Goal: Task Accomplishment & Management: Manage account settings

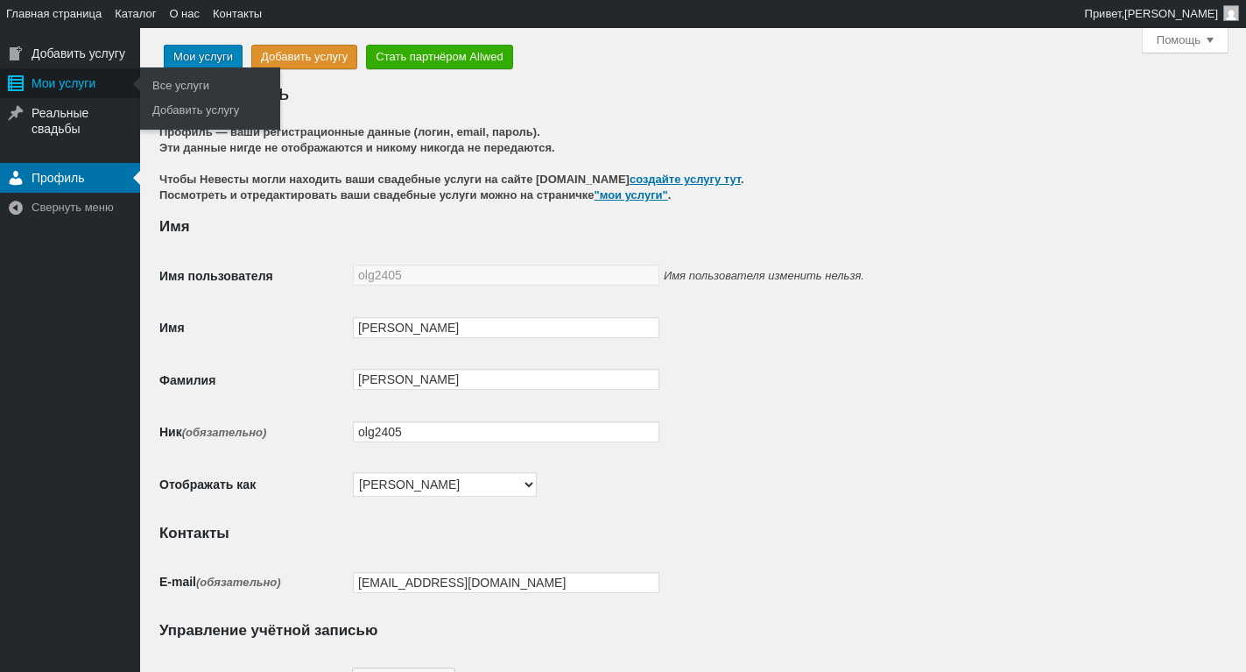
click at [80, 90] on div "Мои услуги" at bounding box center [70, 83] width 140 height 30
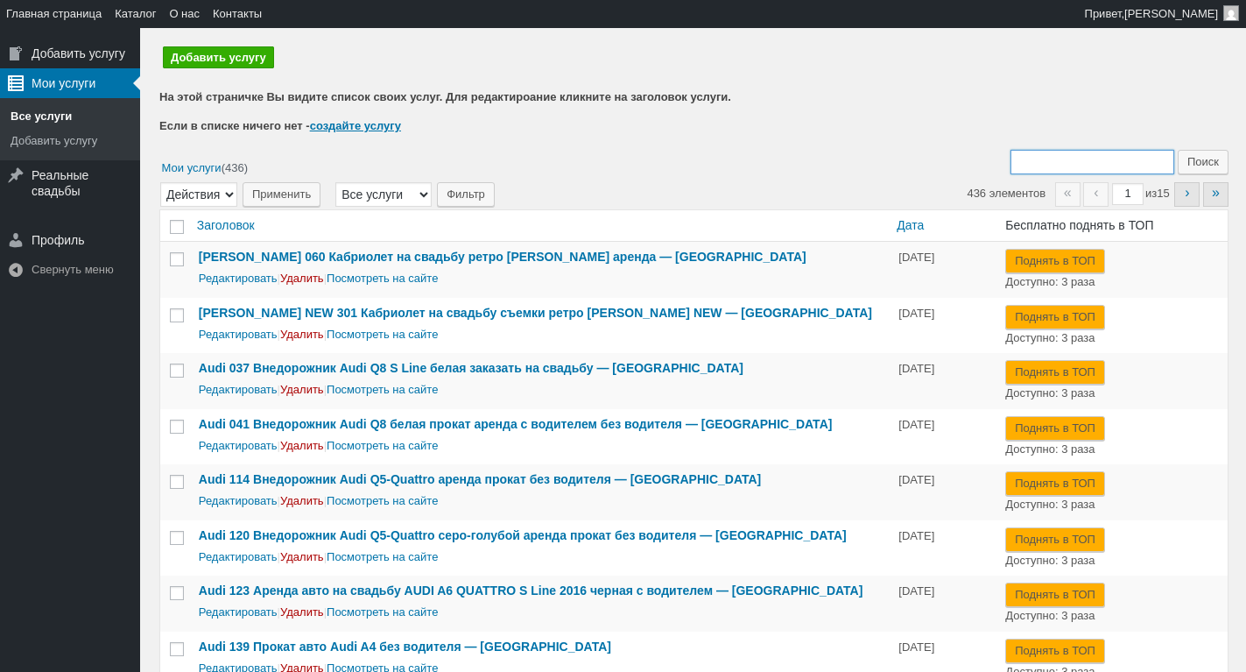
click at [1050, 158] on input "Поиск:" at bounding box center [1092, 162] width 164 height 25
type input "135"
click at [1178, 150] on input "Поиск" at bounding box center [1203, 162] width 51 height 25
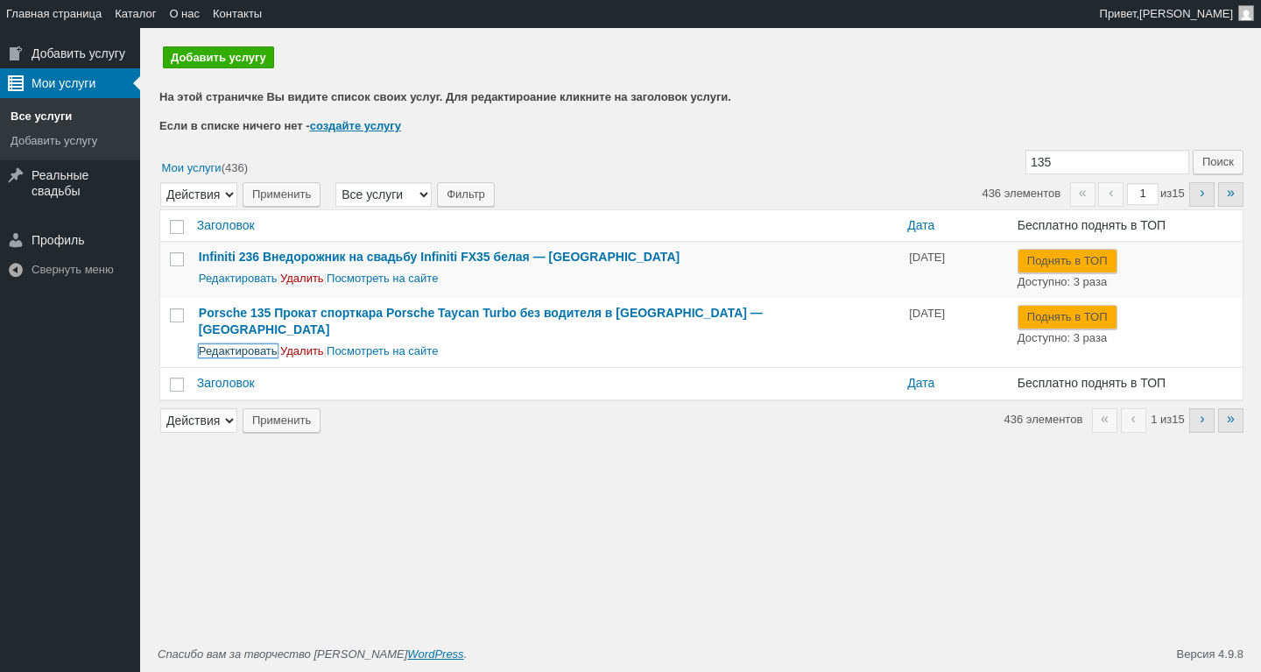
click at [235, 344] on link "Редактировать" at bounding box center [238, 350] width 79 height 13
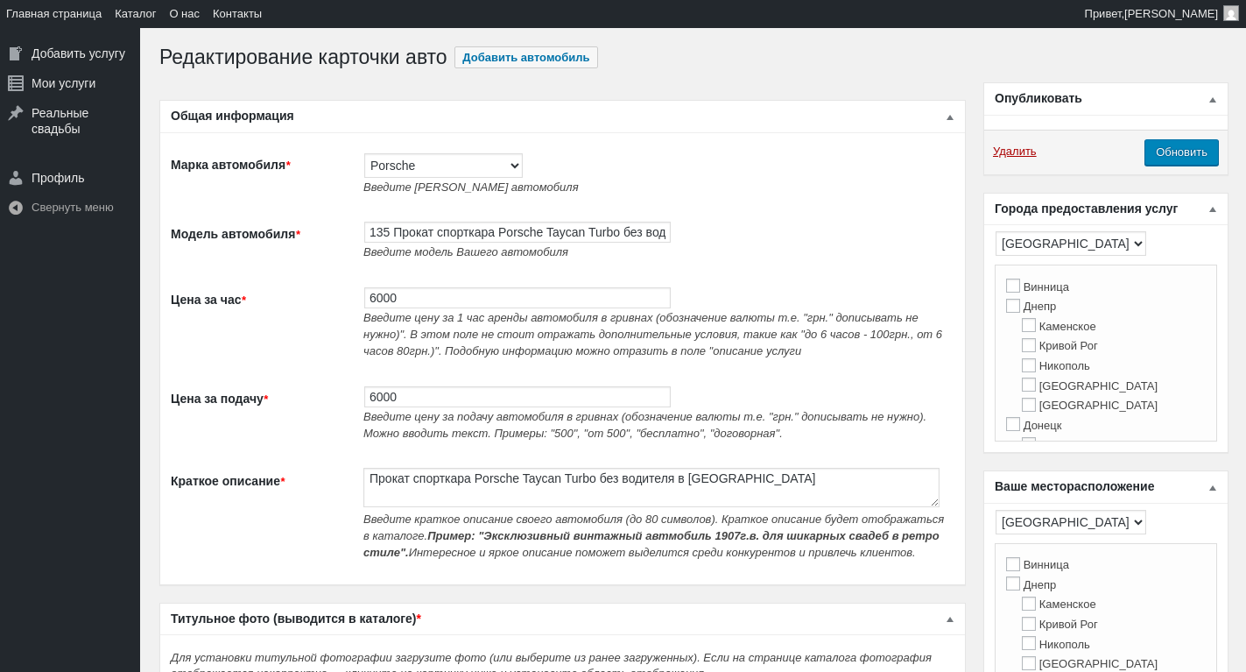
click at [402, 220] on td "135 Прокат спорткара Porsche Taycan Turbo без водителя в Киеве Введите модель В…" at bounding box center [655, 241] width 600 height 66
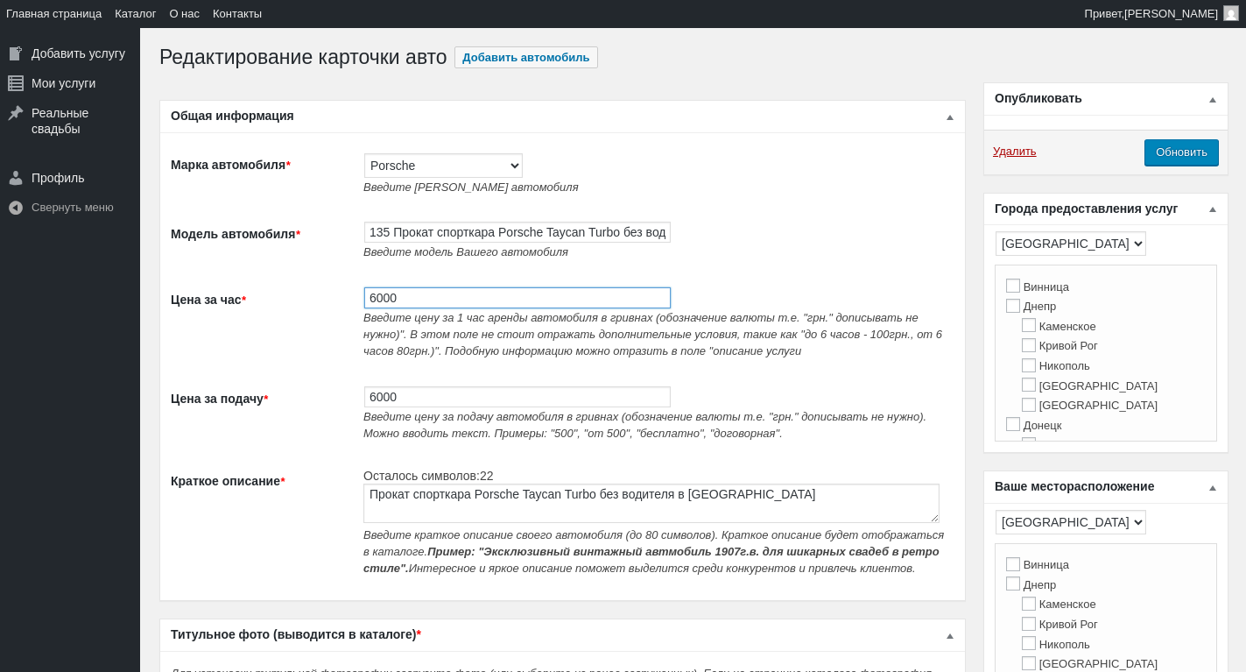
click at [390, 302] on input "6000" at bounding box center [517, 297] width 306 height 21
drag, startPoint x: 390, startPoint y: 302, endPoint x: 375, endPoint y: 224, distance: 79.3
click at [390, 303] on input "6000" at bounding box center [517, 297] width 306 height 21
type input "4200"
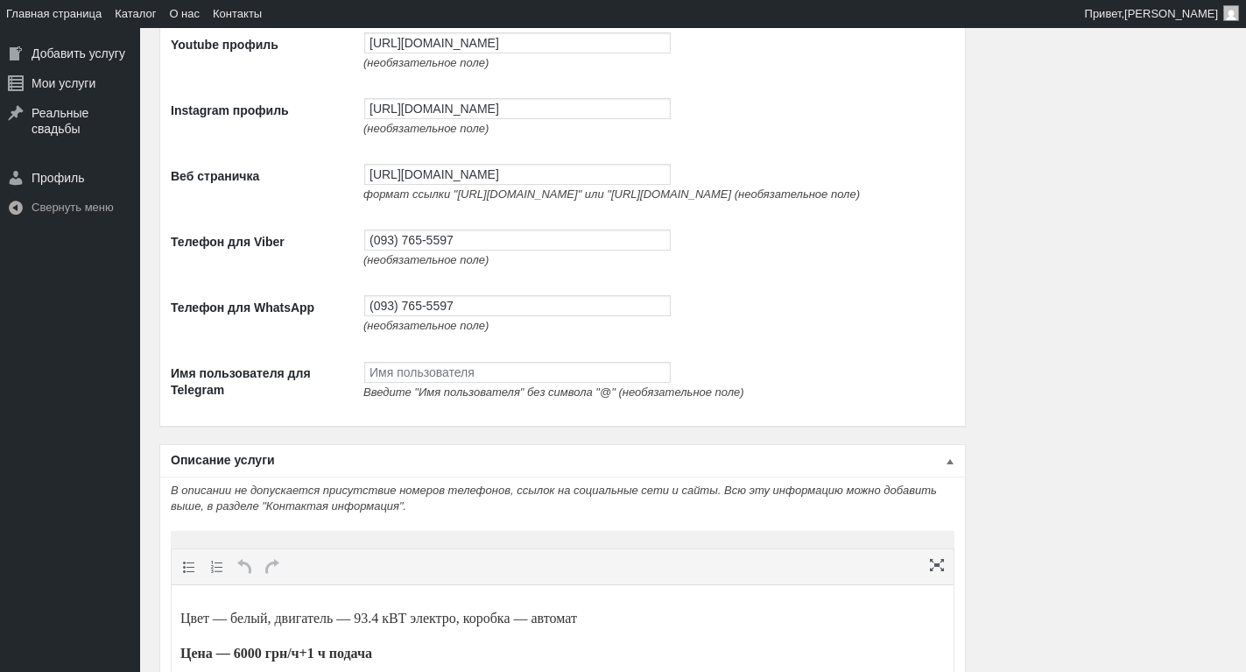
scroll to position [3240, 0]
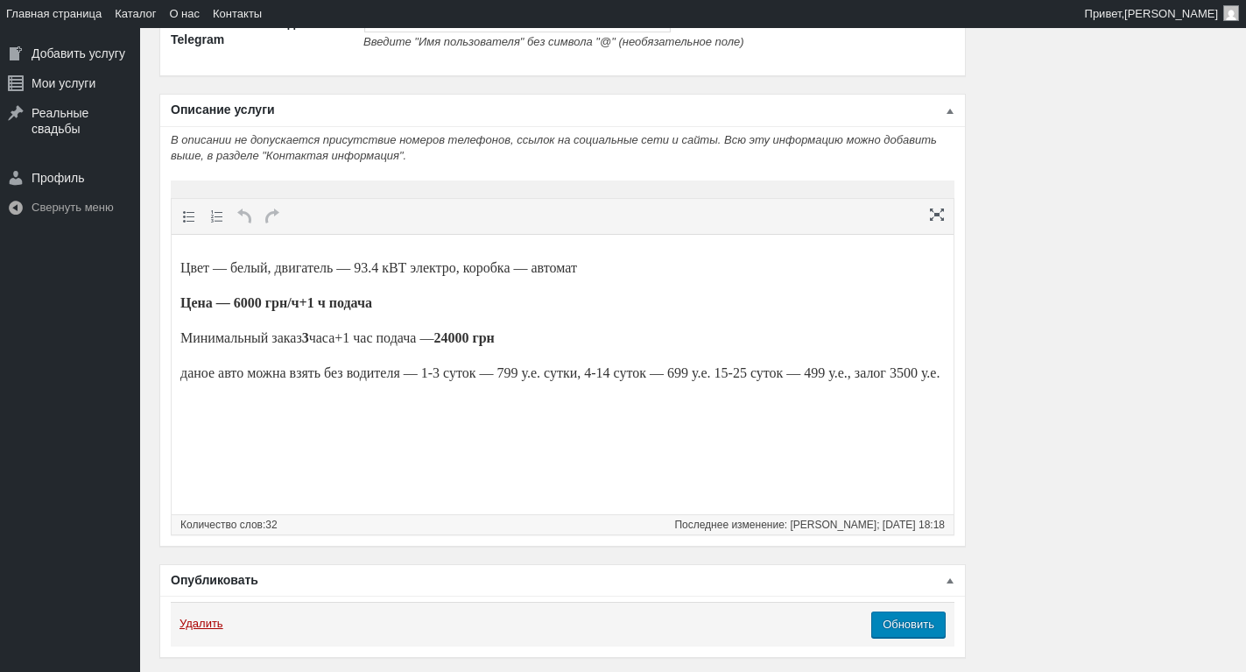
type input "4200"
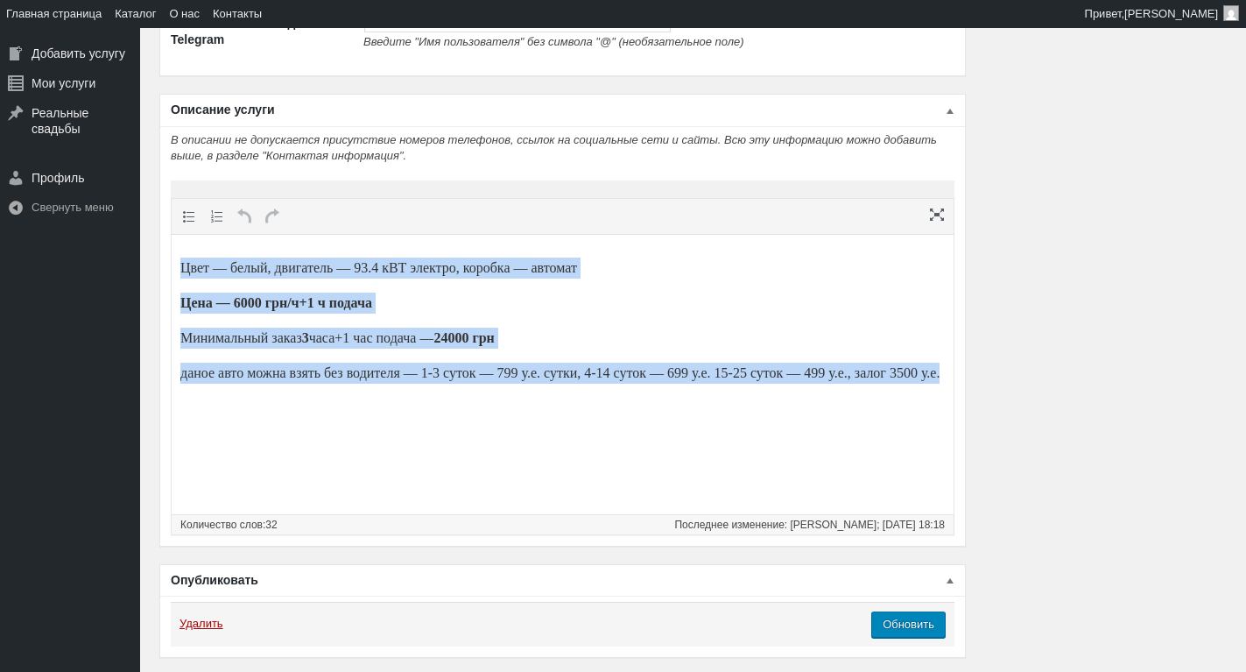
drag, startPoint x: 286, startPoint y: 394, endPoint x: 151, endPoint y: 228, distance: 214.7
click at [172, 234] on html "Цвет — белый, двигатель — 93.4 кВТ электро, коробка — автомат Цена — 6000 грн/ч…" at bounding box center [563, 320] width 782 height 172
paste body
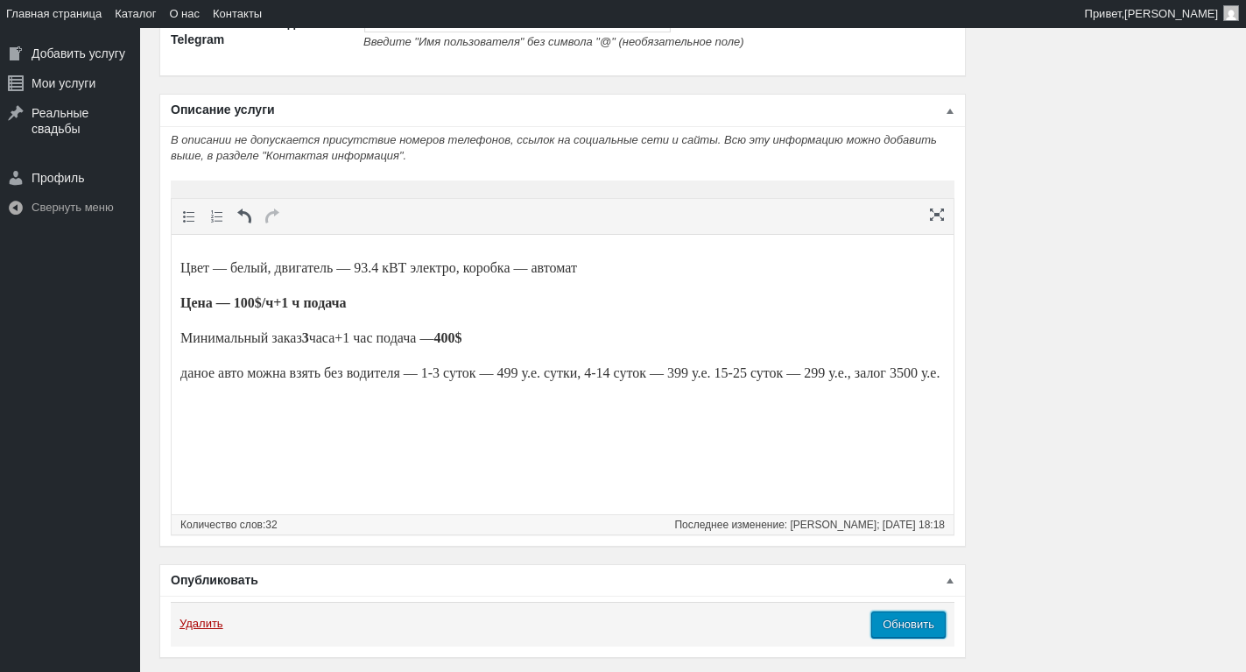
click at [922, 637] on input "Обновить" at bounding box center [908, 624] width 74 height 26
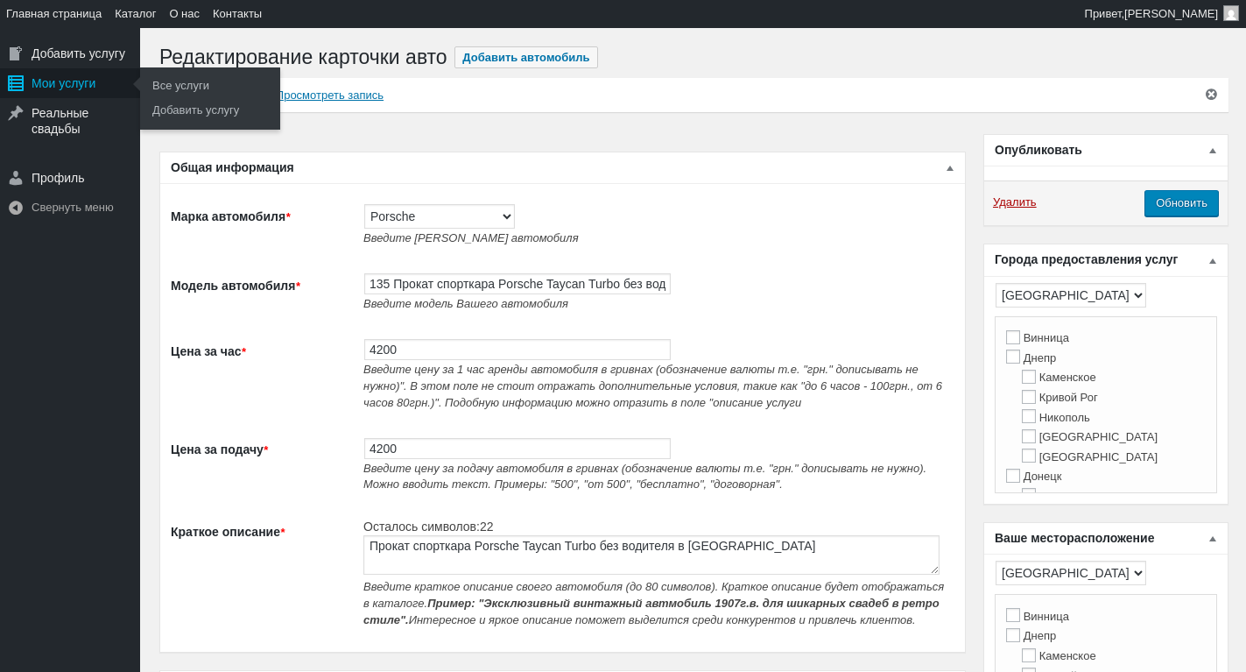
click at [73, 95] on div "Мои услуги" at bounding box center [70, 83] width 140 height 30
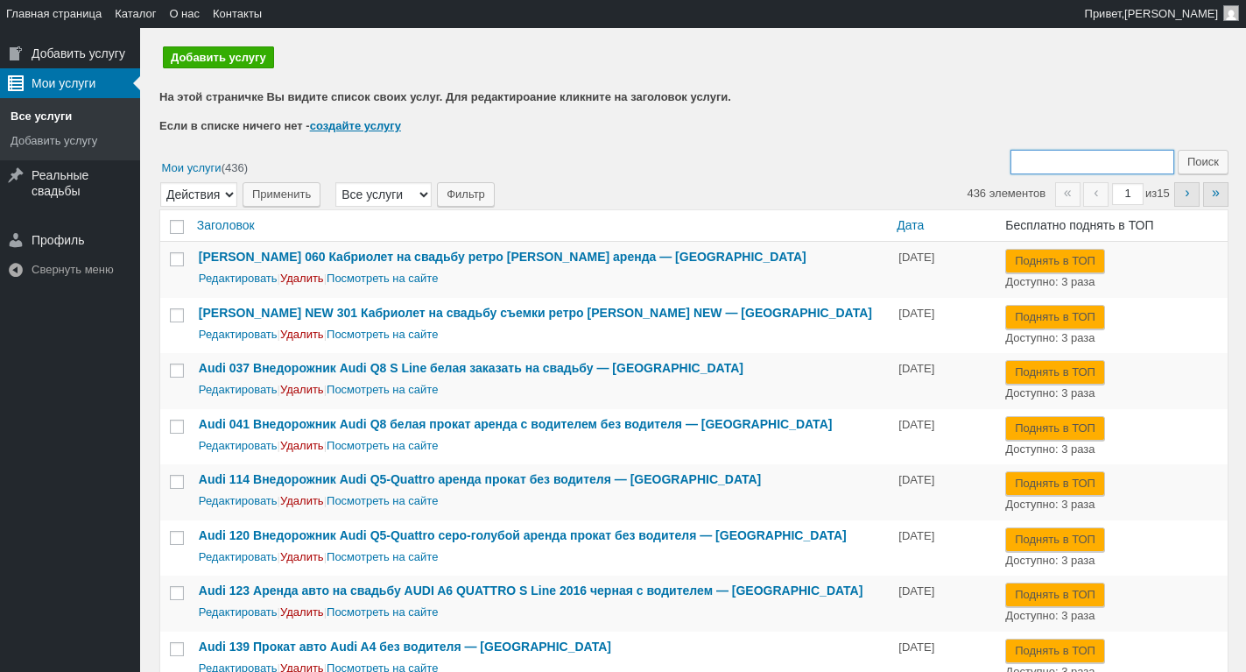
click at [1054, 162] on input "Поиск:" at bounding box center [1092, 162] width 164 height 25
type input "194"
click at [1178, 150] on input "Поиск" at bounding box center [1203, 162] width 51 height 25
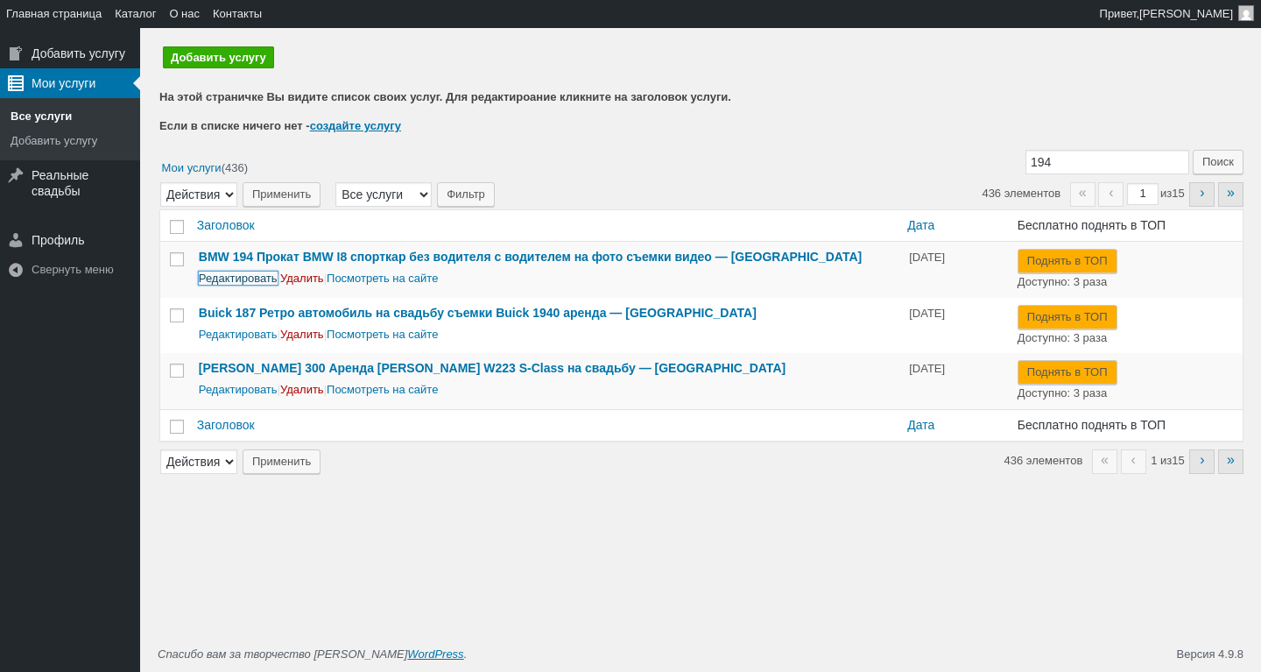
click at [247, 282] on link "Редактировать" at bounding box center [238, 277] width 79 height 13
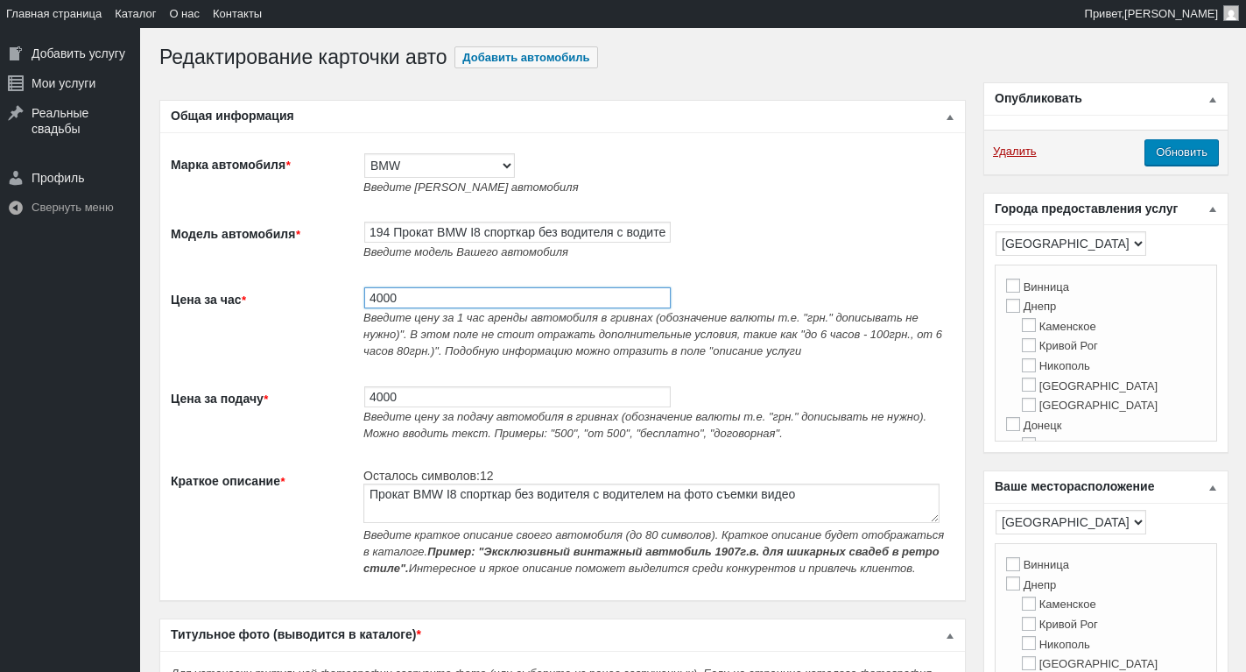
click at [370, 302] on input "4000" at bounding box center [517, 297] width 306 height 21
type input "3000"
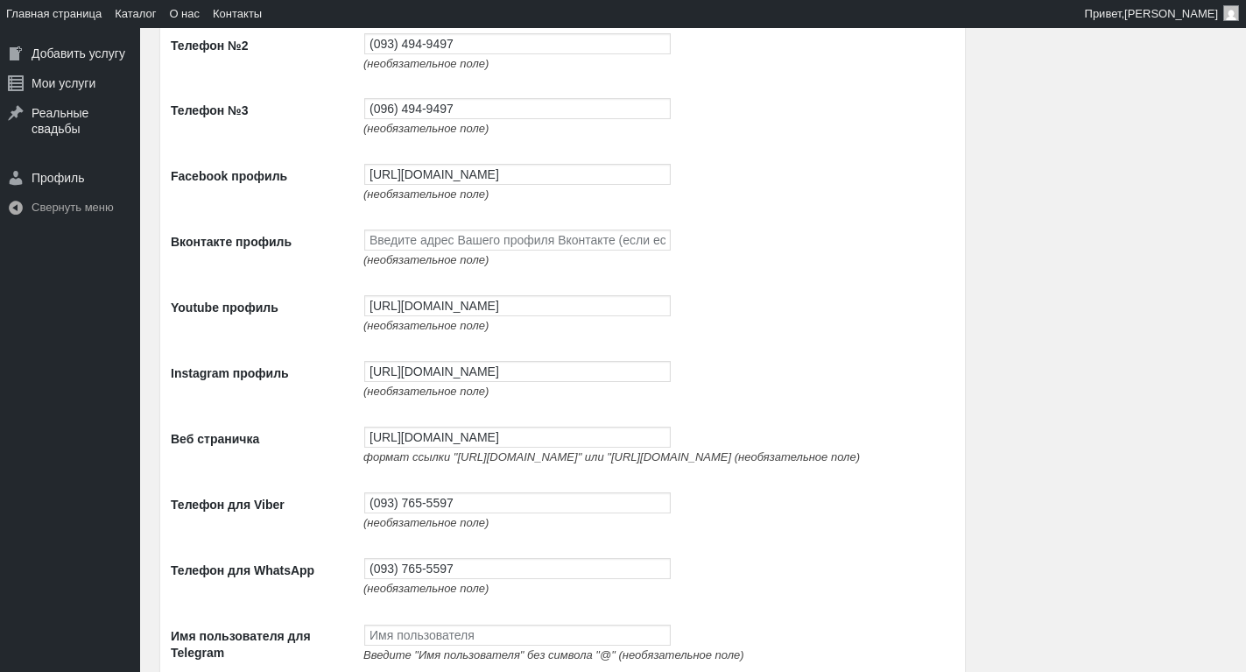
scroll to position [3240, 0]
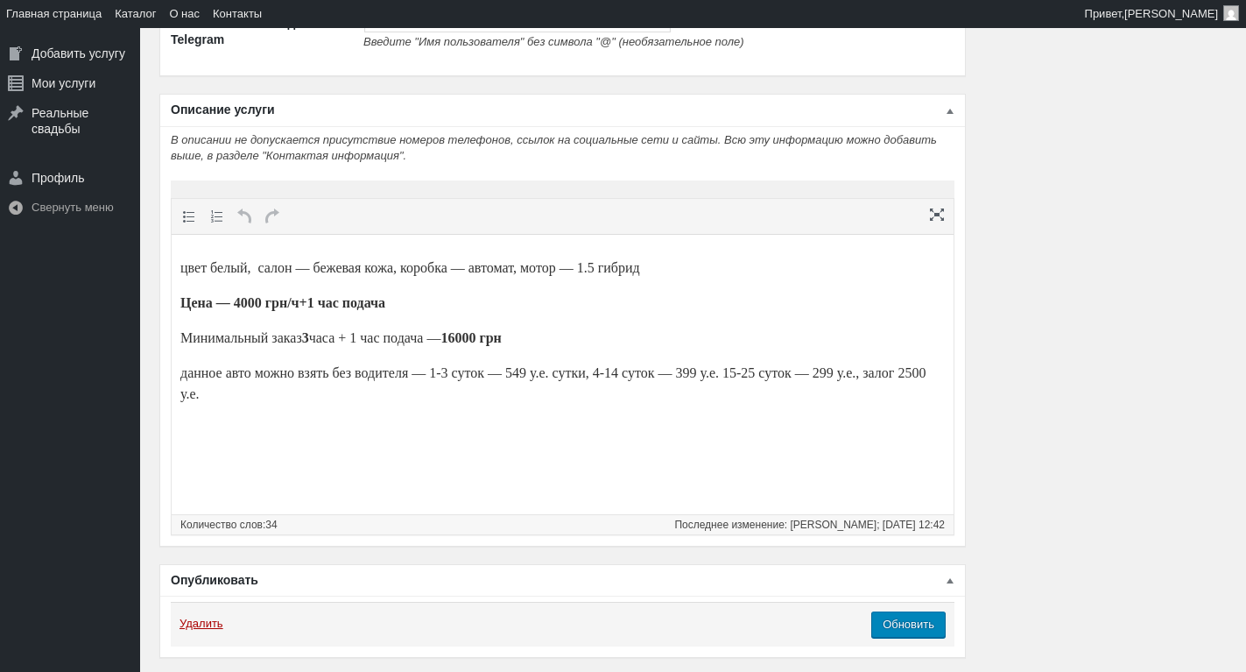
type input "3000"
click at [496, 405] on body "цвет белый, салон — бежевая кожа, коробка — автомат, мотор — 1.5 гибрид Цена — …" at bounding box center [562, 330] width 764 height 177
click at [905, 637] on input "Обновить" at bounding box center [908, 624] width 74 height 26
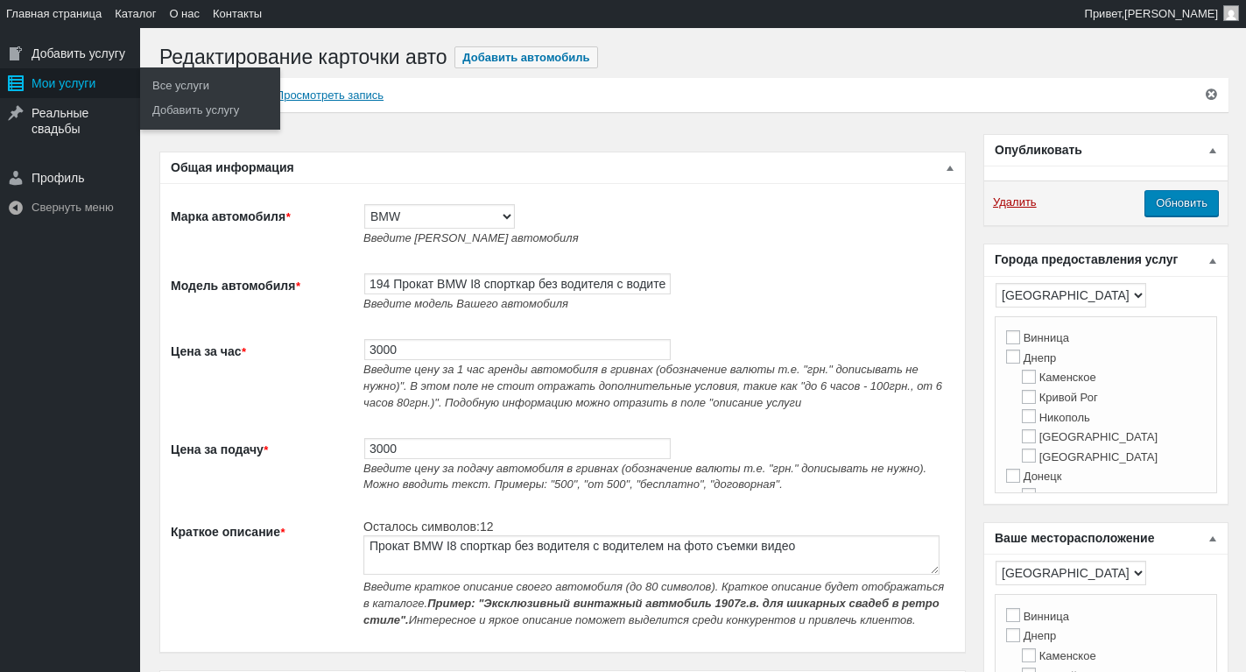
click at [76, 87] on div "Мои услуги" at bounding box center [70, 83] width 140 height 30
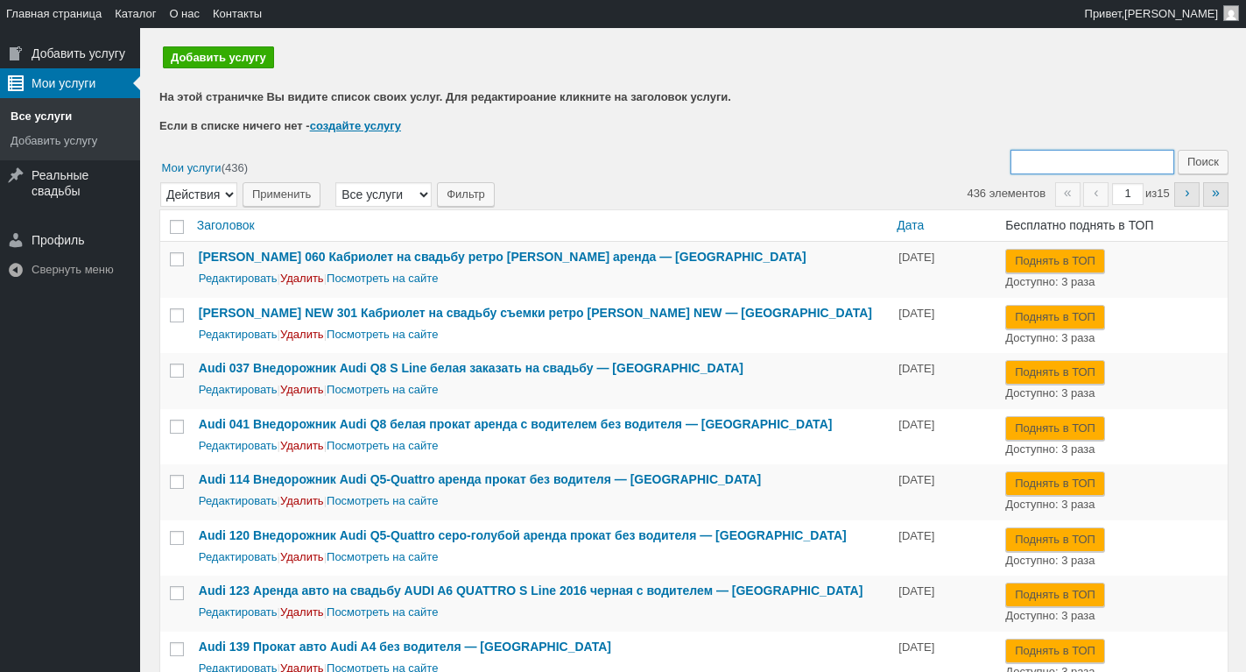
click at [1080, 158] on input "Поиск:" at bounding box center [1092, 162] width 164 height 25
type input "408"
click at [1178, 150] on input "Поиск" at bounding box center [1203, 162] width 51 height 25
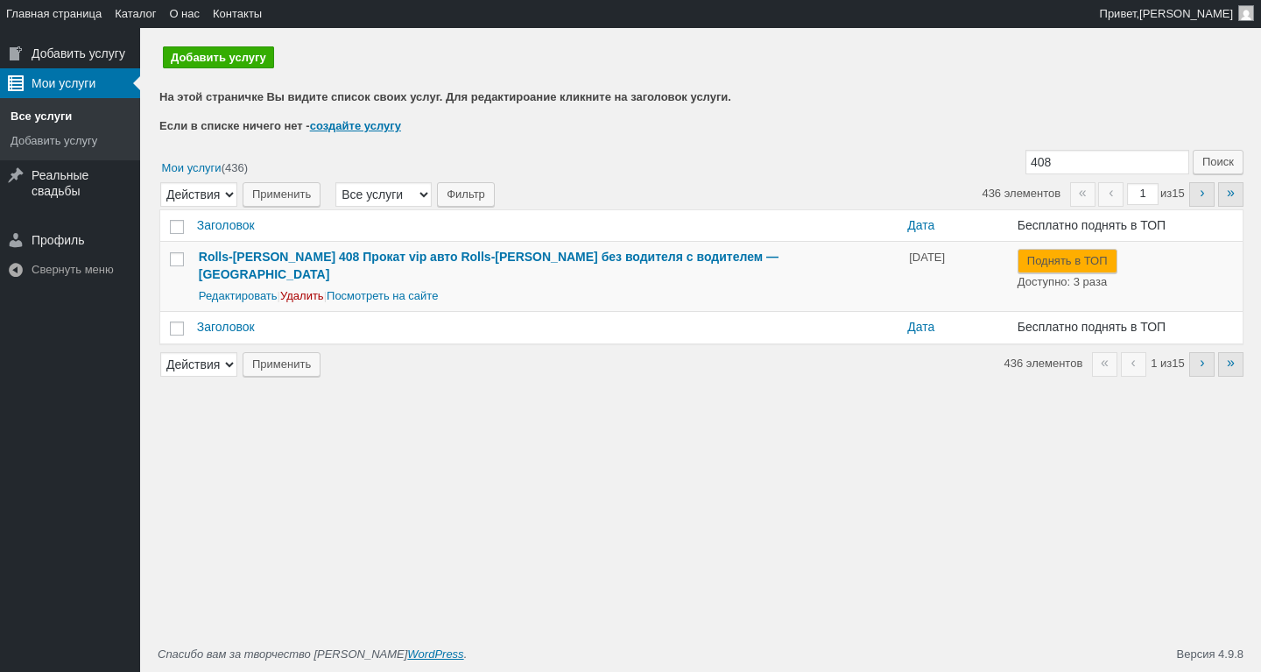
click at [254, 286] on div "Редактировать | Удалить | Посмотреть на сайте" at bounding box center [545, 294] width 693 height 19
click at [256, 289] on link "Редактировать" at bounding box center [238, 295] width 79 height 13
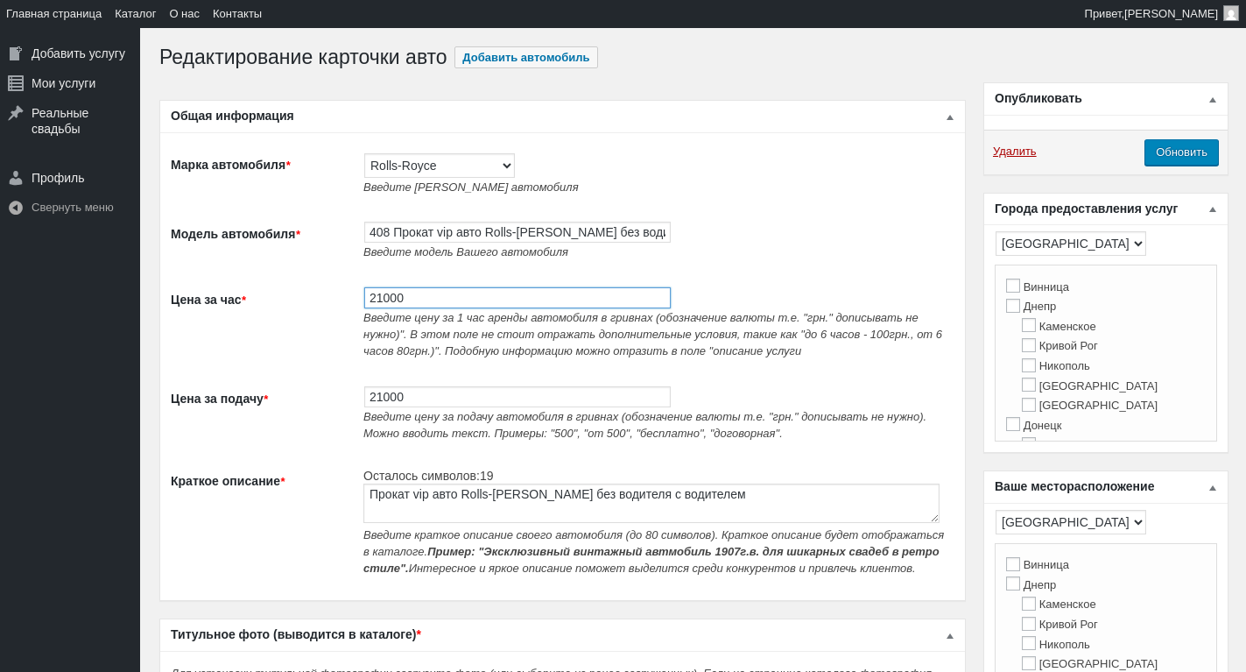
click at [405, 308] on input "21000" at bounding box center [517, 297] width 306 height 21
type input "17000"
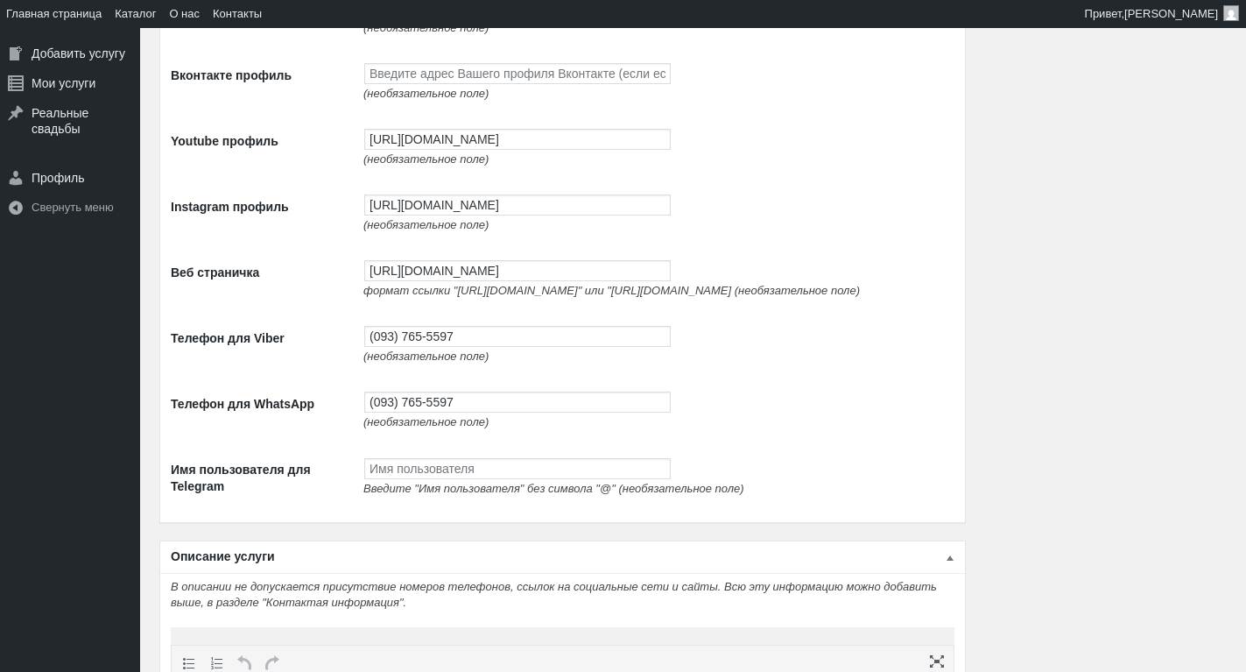
scroll to position [2627, 0]
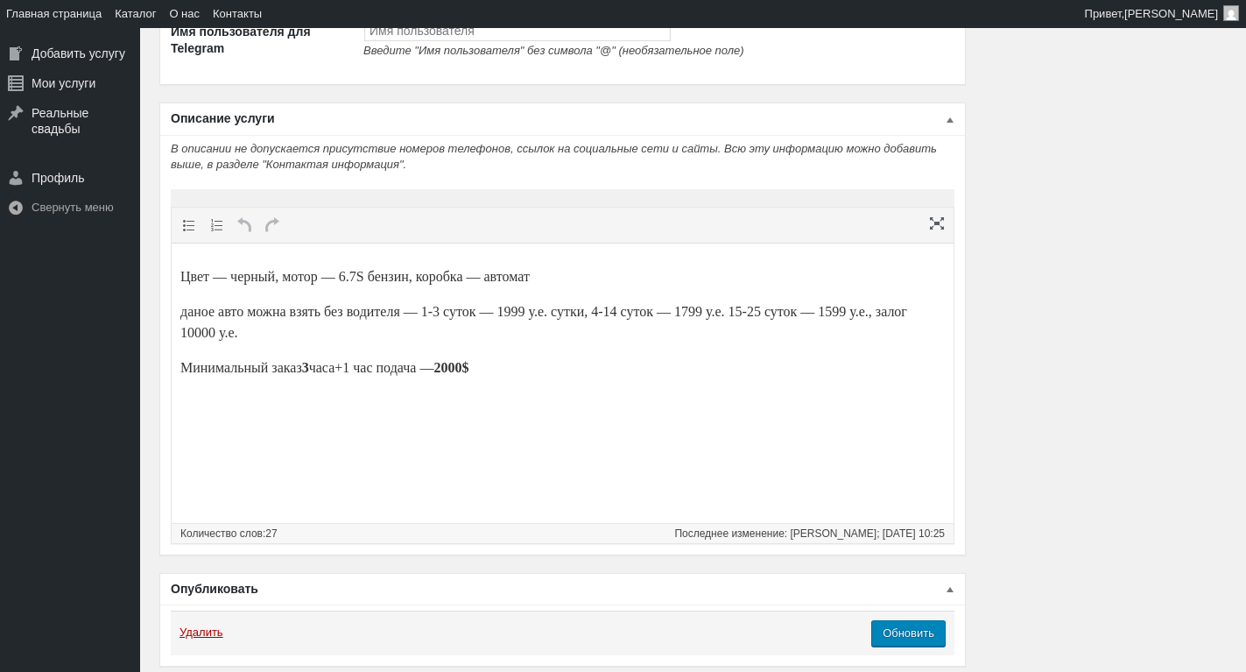
type input "17000"
drag, startPoint x: 557, startPoint y: 387, endPoint x: 172, endPoint y: 441, distance: 389.1
click at [172, 243] on html "Цвет — черный, мотор — 6.7S бензин, коробка — автомат даное авто можна взять бе…" at bounding box center [563, 322] width 782 height 158
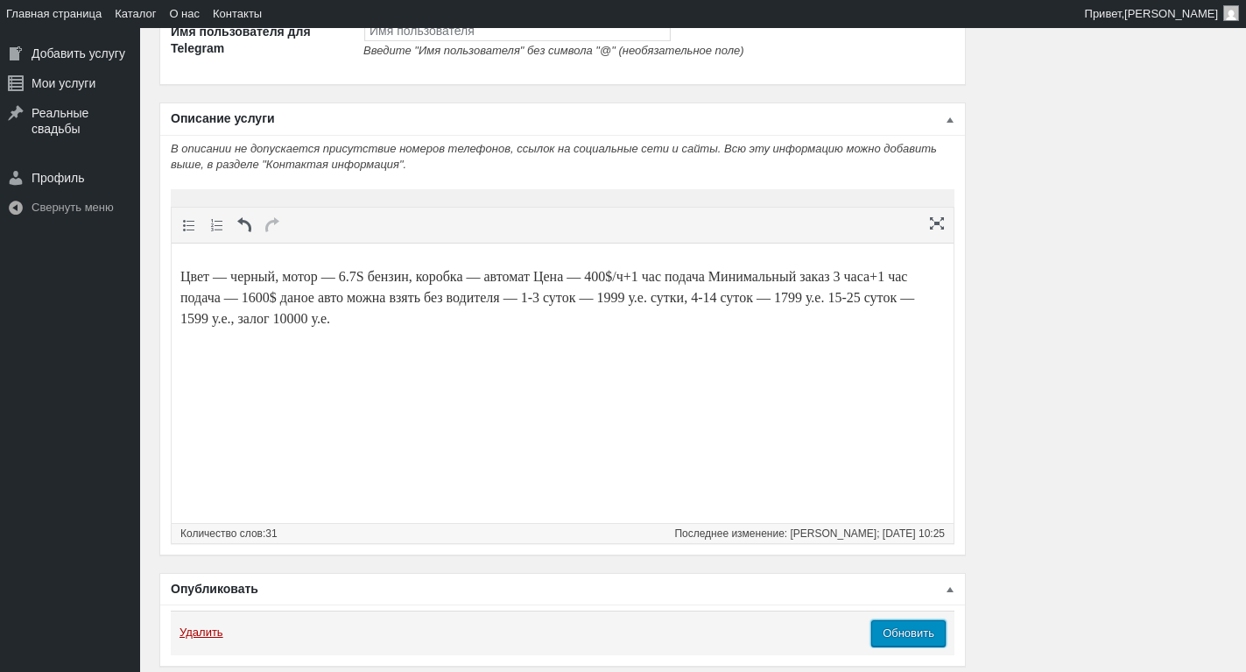
drag, startPoint x: 904, startPoint y: 666, endPoint x: 947, endPoint y: 560, distance: 114.6
click at [905, 646] on input "Обновить" at bounding box center [908, 633] width 74 height 26
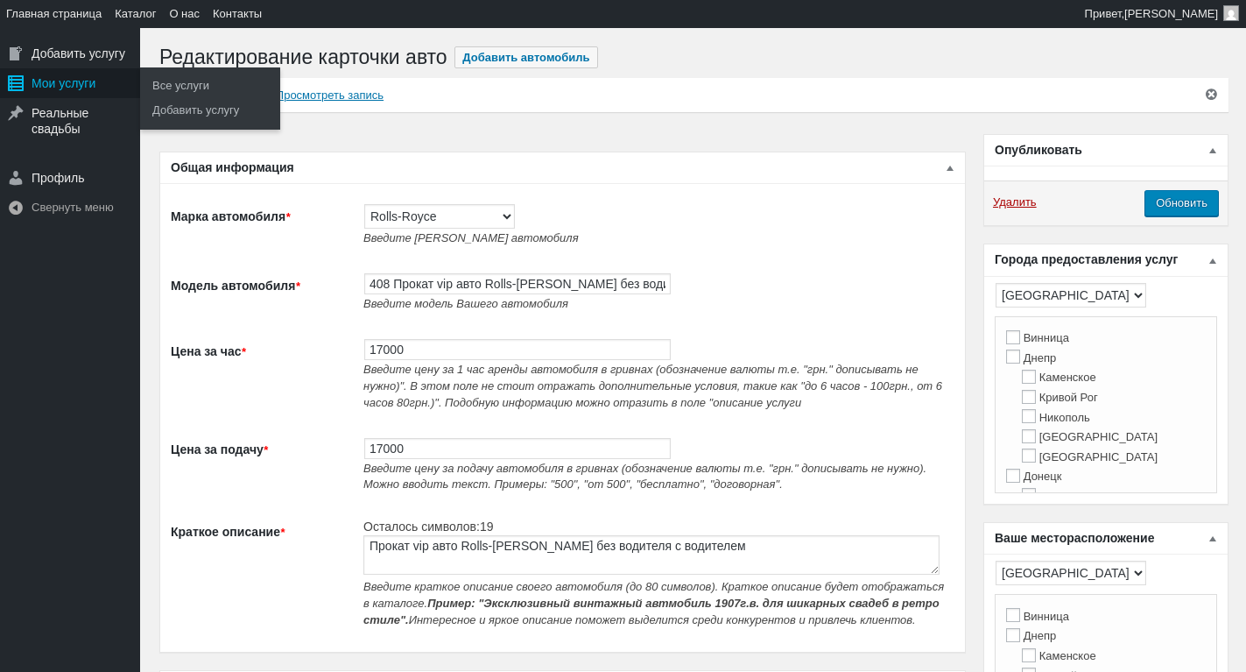
click at [65, 80] on div "Мои услуги" at bounding box center [70, 83] width 140 height 30
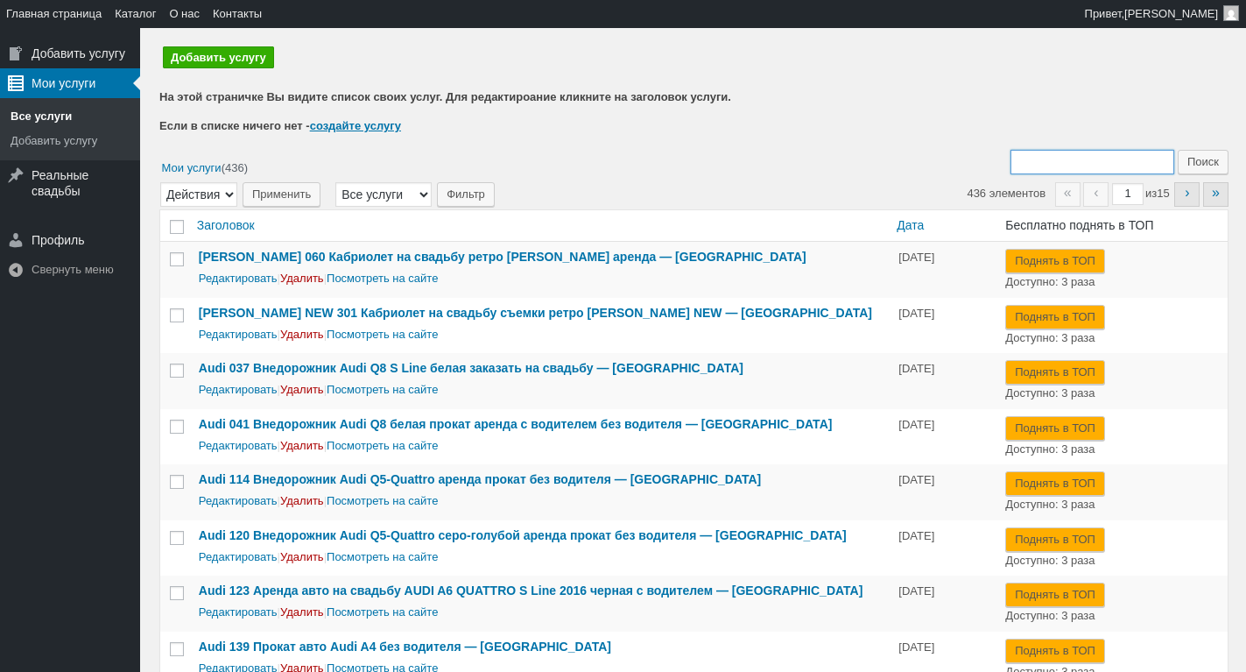
drag, startPoint x: 1085, startPoint y: 166, endPoint x: 968, endPoint y: 90, distance: 139.2
click at [1085, 166] on input "Поиск:" at bounding box center [1092, 162] width 164 height 25
type input "079"
click at [1178, 150] on input "Поиск" at bounding box center [1203, 162] width 51 height 25
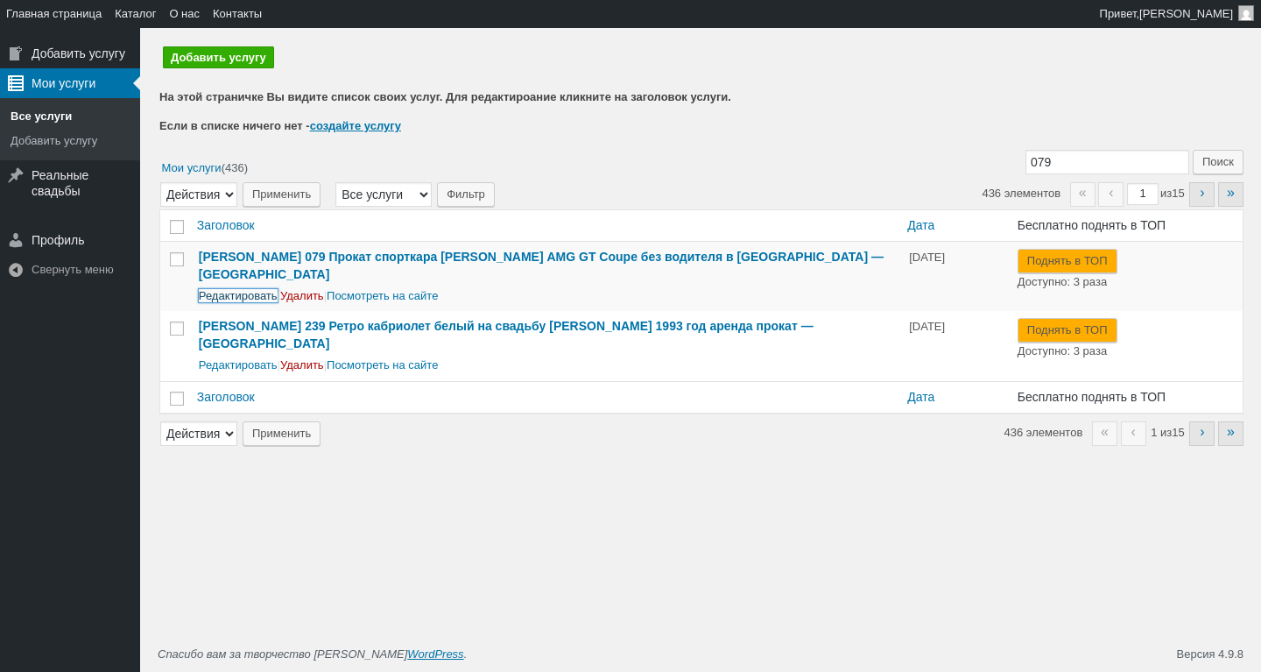
click at [262, 289] on link "Редактировать" at bounding box center [238, 295] width 79 height 13
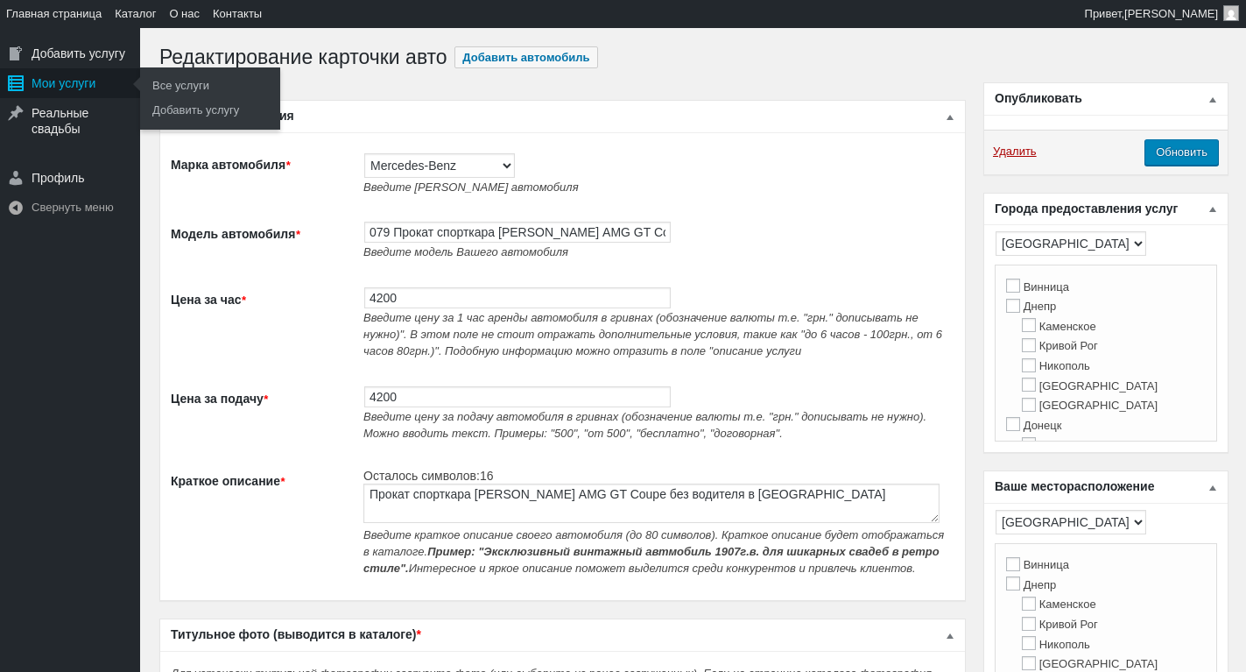
click at [53, 93] on div "Мои услуги" at bounding box center [70, 83] width 140 height 30
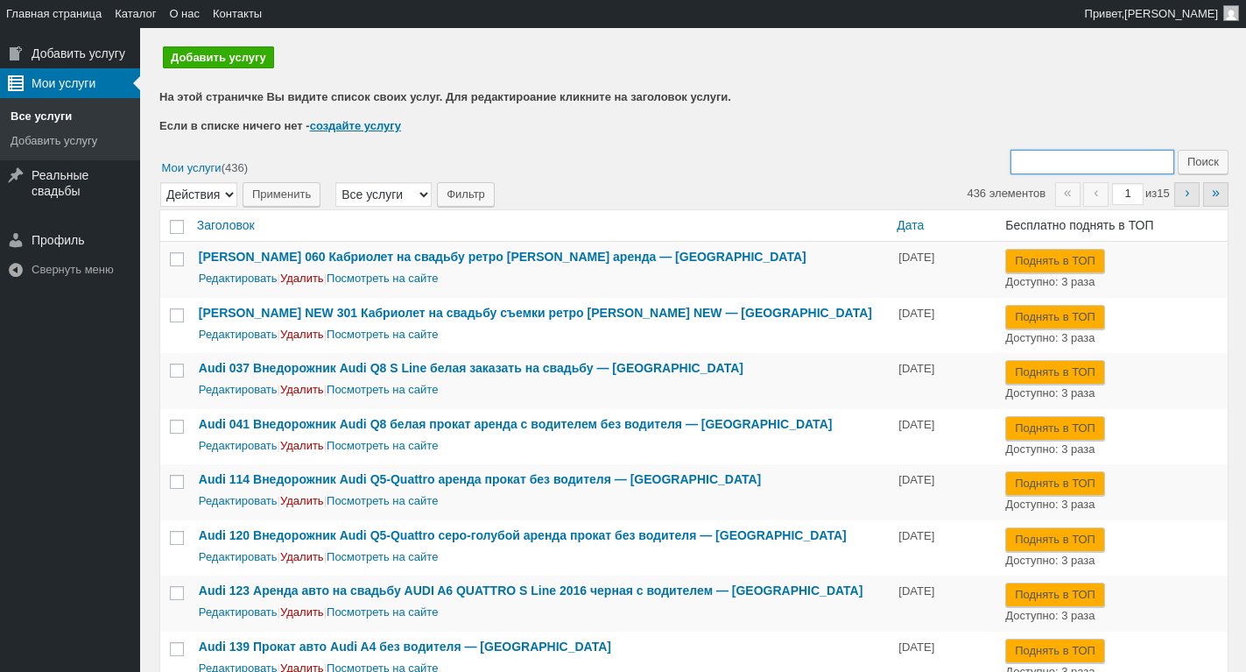
click at [1118, 154] on input "Поиск:" at bounding box center [1092, 162] width 164 height 25
type input "172"
click at [1178, 150] on input "Поиск" at bounding box center [1203, 162] width 51 height 25
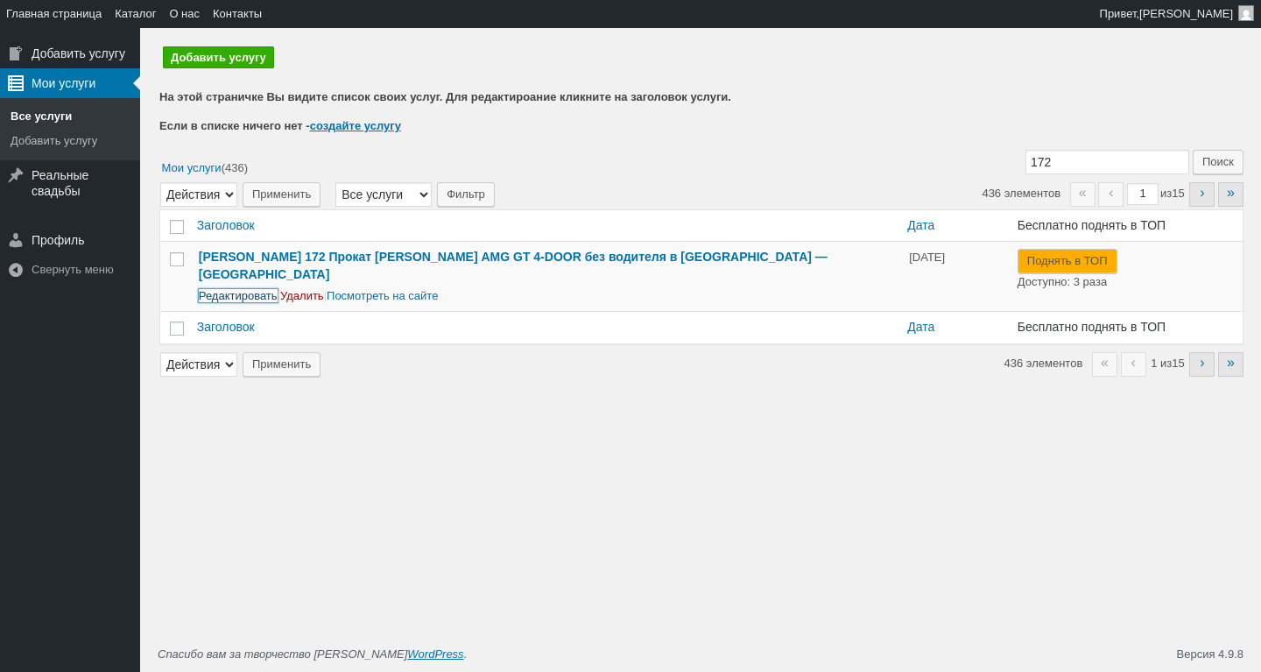
click at [265, 289] on link "Редактировать" at bounding box center [238, 295] width 79 height 13
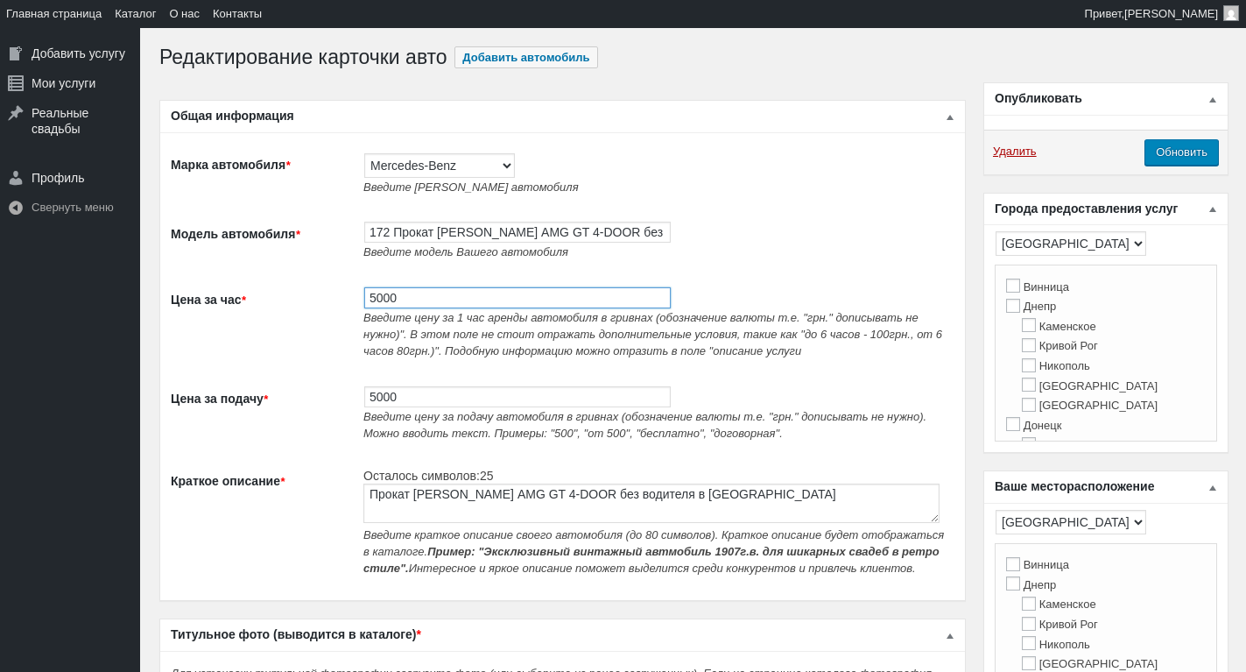
click at [404, 308] on input "5000" at bounding box center [517, 297] width 306 height 21
type input "4200"
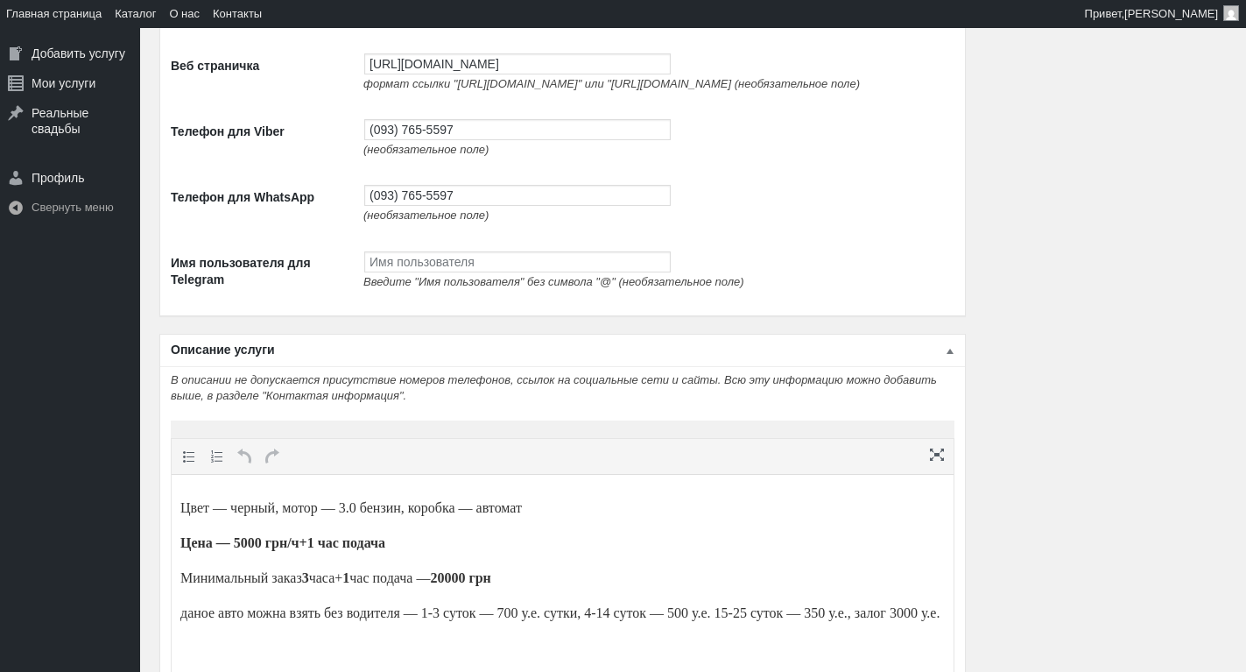
scroll to position [3065, 0]
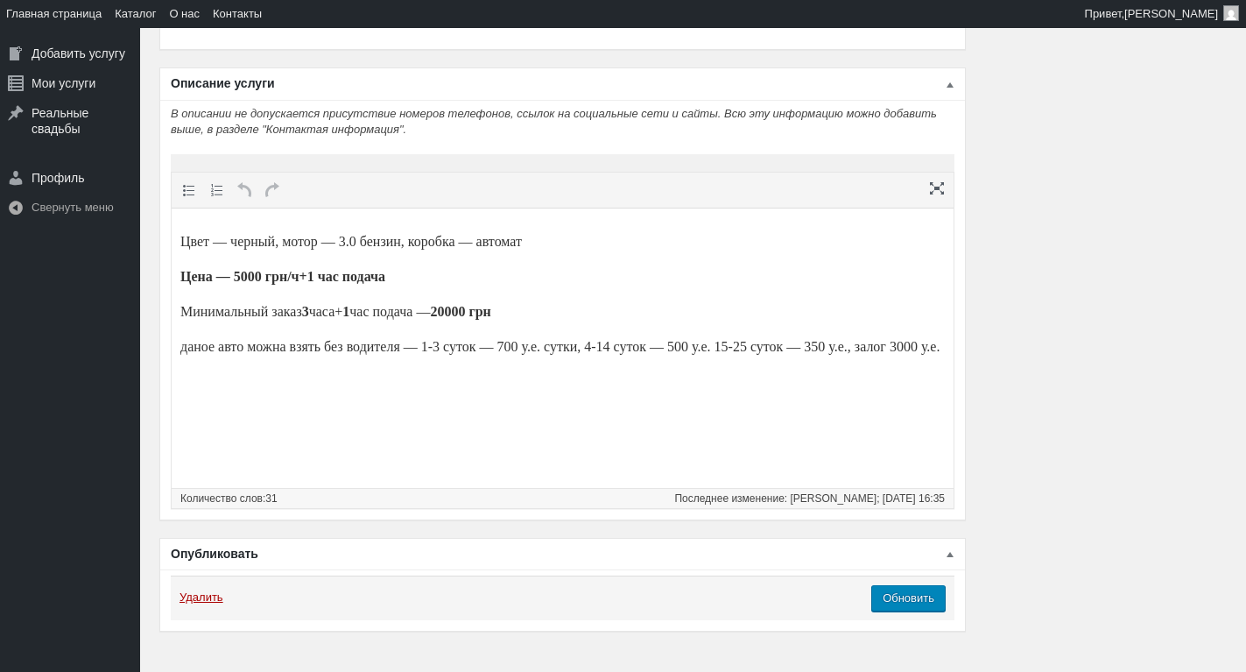
type input "4200"
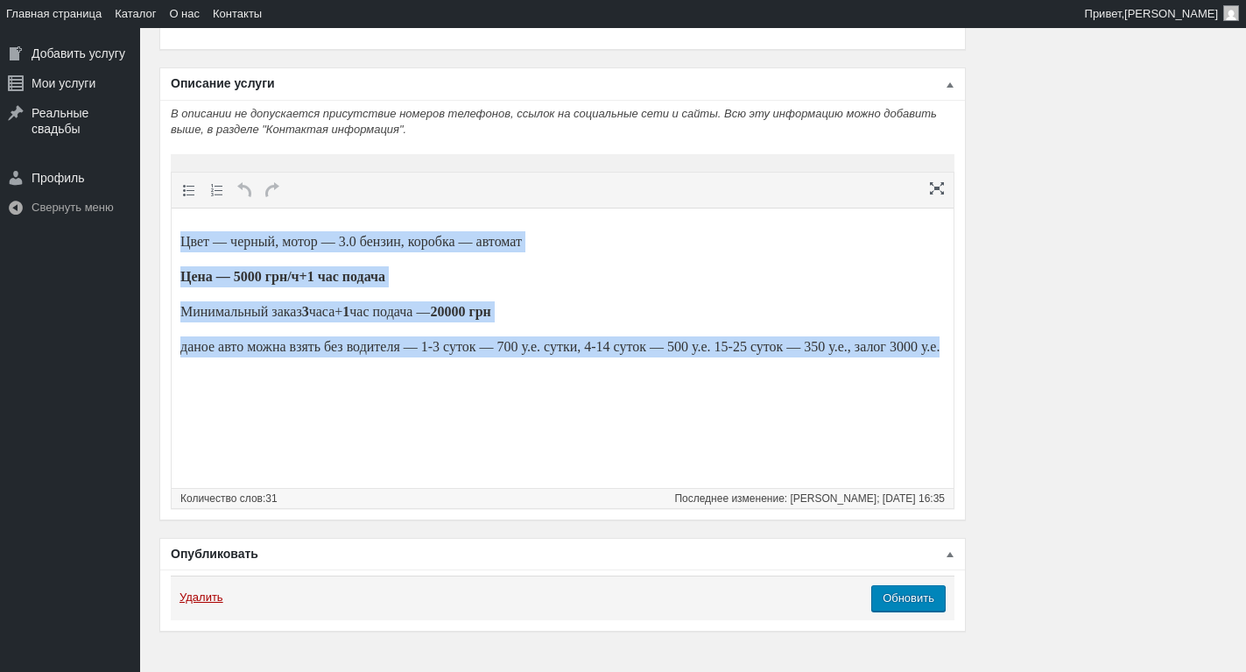
drag, startPoint x: 299, startPoint y: 393, endPoint x: 182, endPoint y: 199, distance: 226.6
click at [182, 208] on html "Цвет — черный, мотор — 3.0 бензин, коробка — автомат Цена — 5000 грн/ч+1 час по…" at bounding box center [563, 294] width 782 height 172
paste body
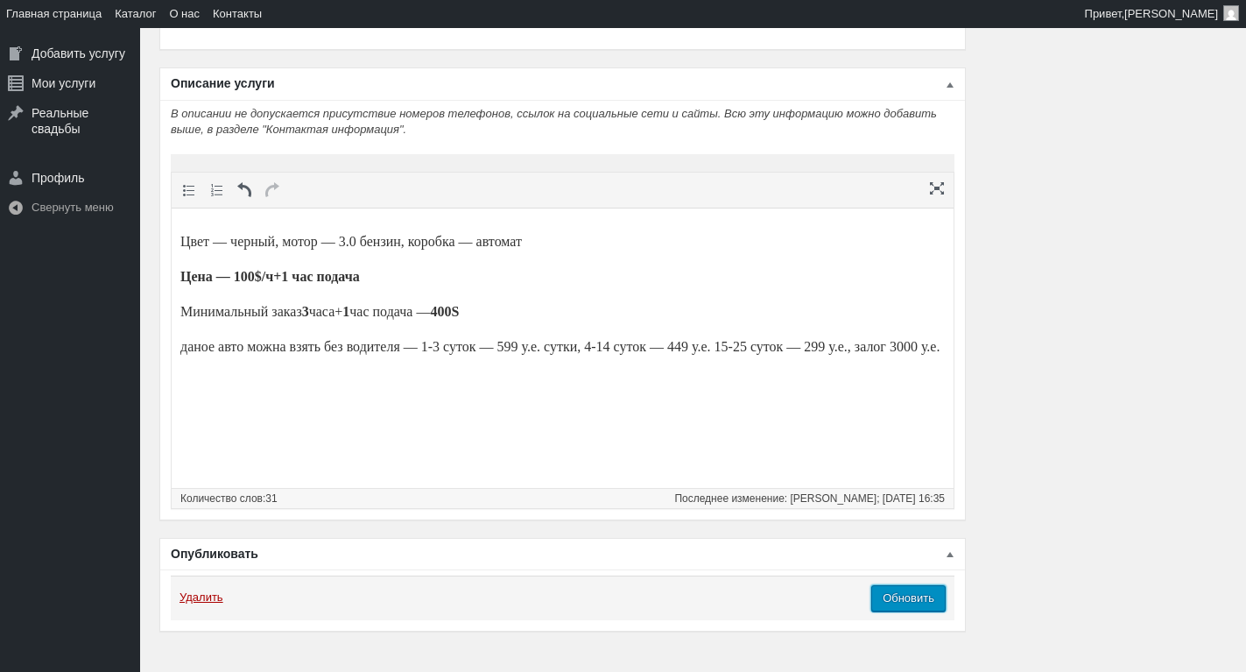
click at [919, 611] on input "Обновить" at bounding box center [908, 598] width 74 height 26
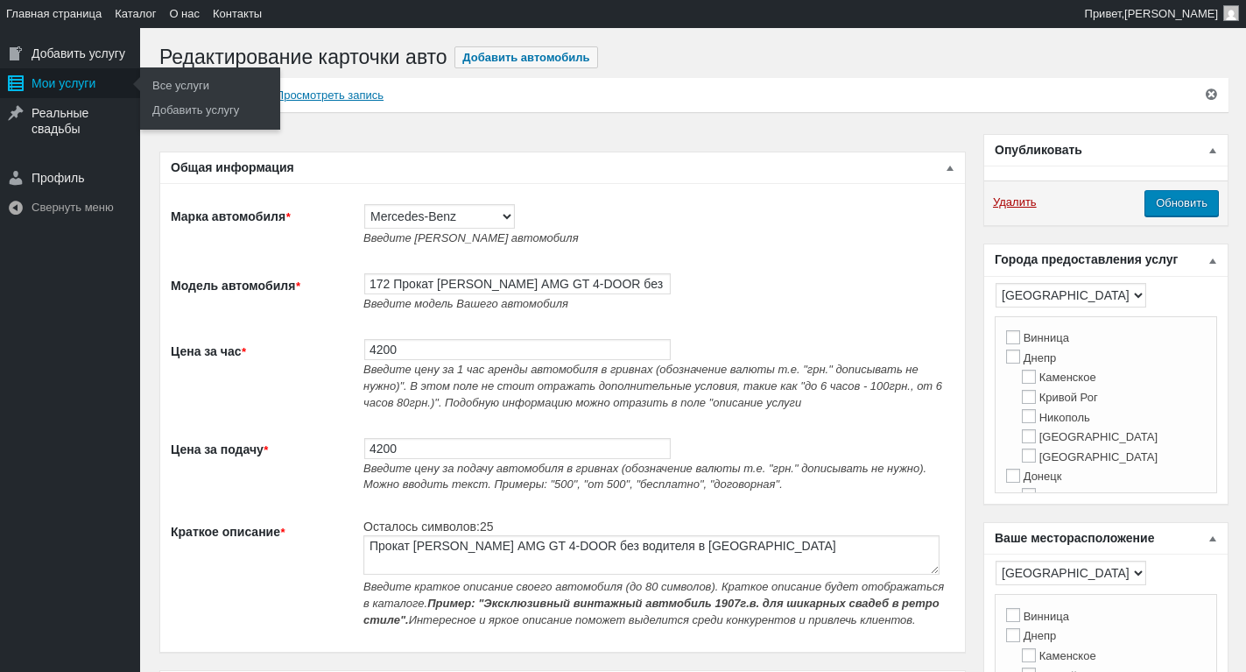
click at [26, 83] on div "Главное меню" at bounding box center [16, 83] width 32 height 30
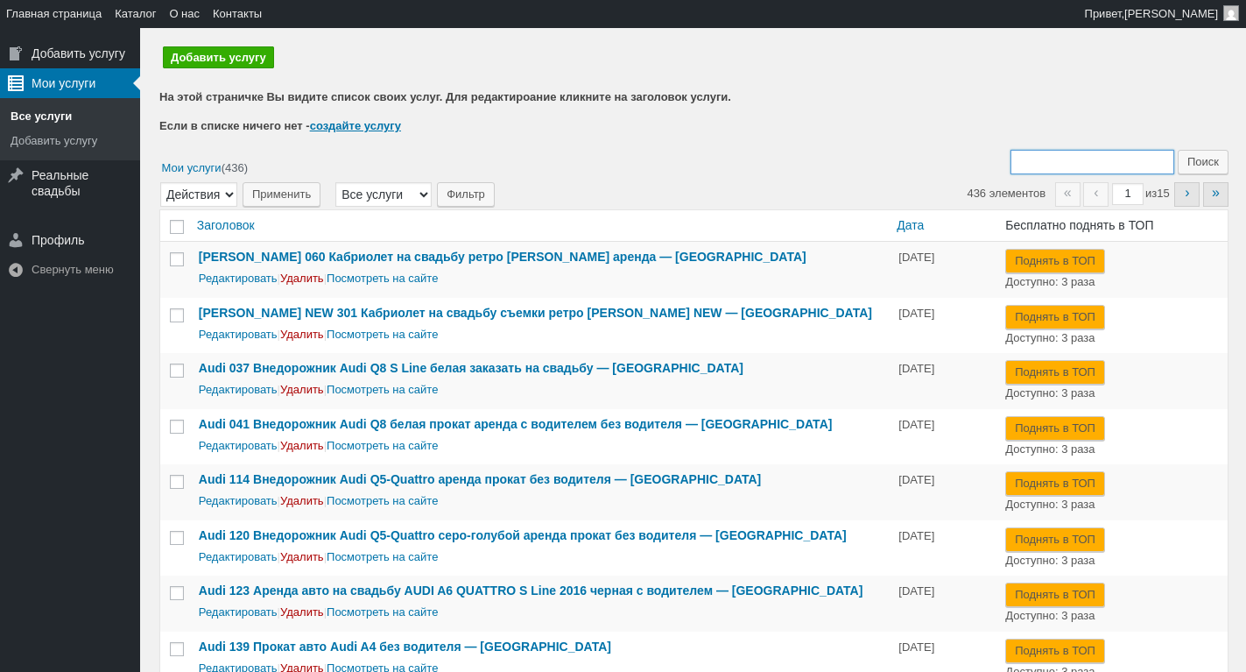
click at [1067, 161] on input "Поиск:" at bounding box center [1092, 162] width 164 height 25
type input "191"
click at [1178, 150] on input "Поиск" at bounding box center [1203, 162] width 51 height 25
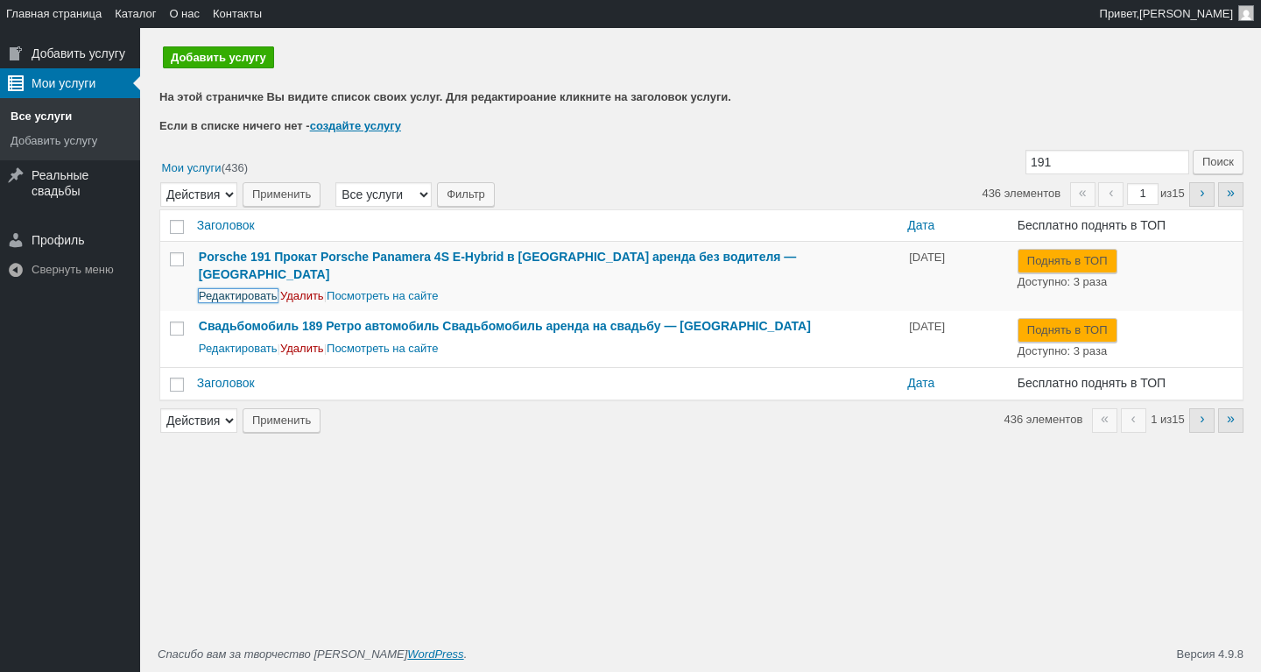
click at [257, 289] on link "Редактировать" at bounding box center [238, 295] width 79 height 13
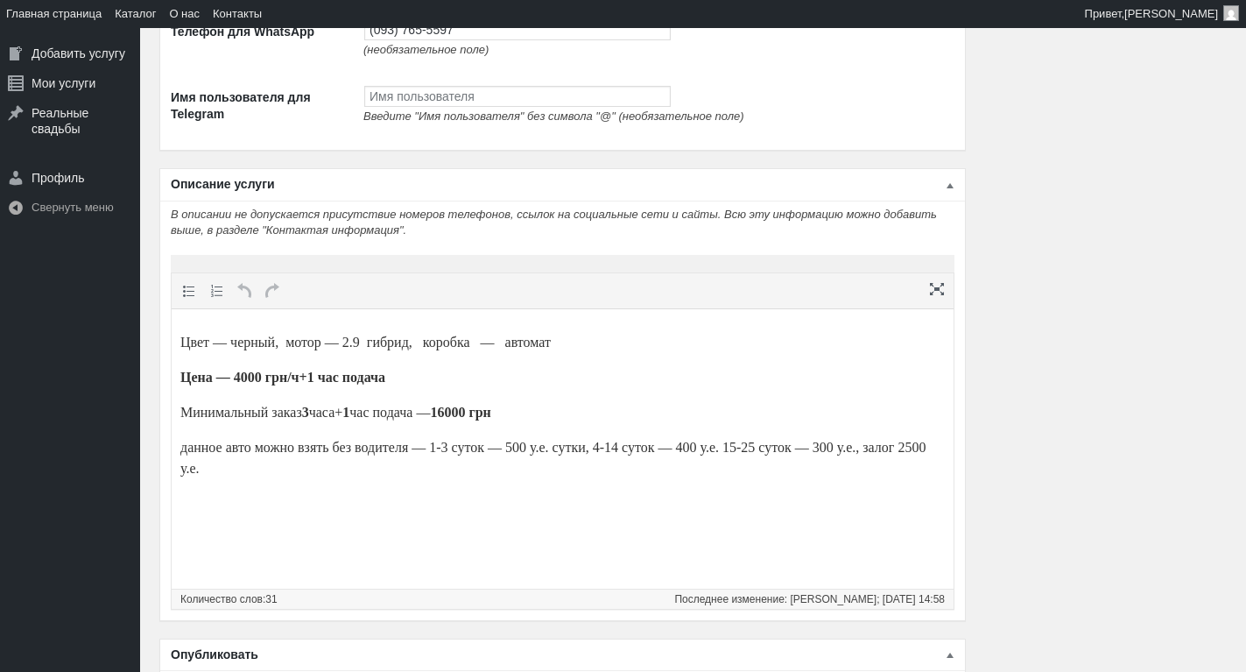
scroll to position [3129, 0]
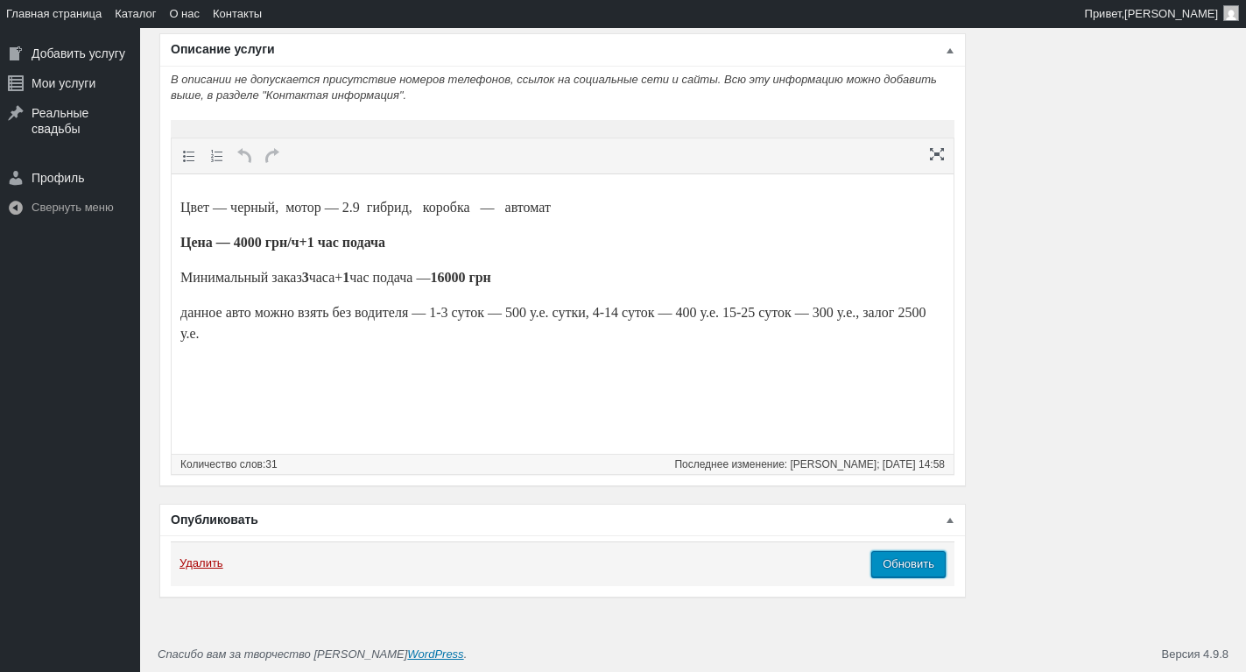
click at [909, 562] on input "Обновить" at bounding box center [908, 564] width 74 height 26
